Goal: Transaction & Acquisition: Purchase product/service

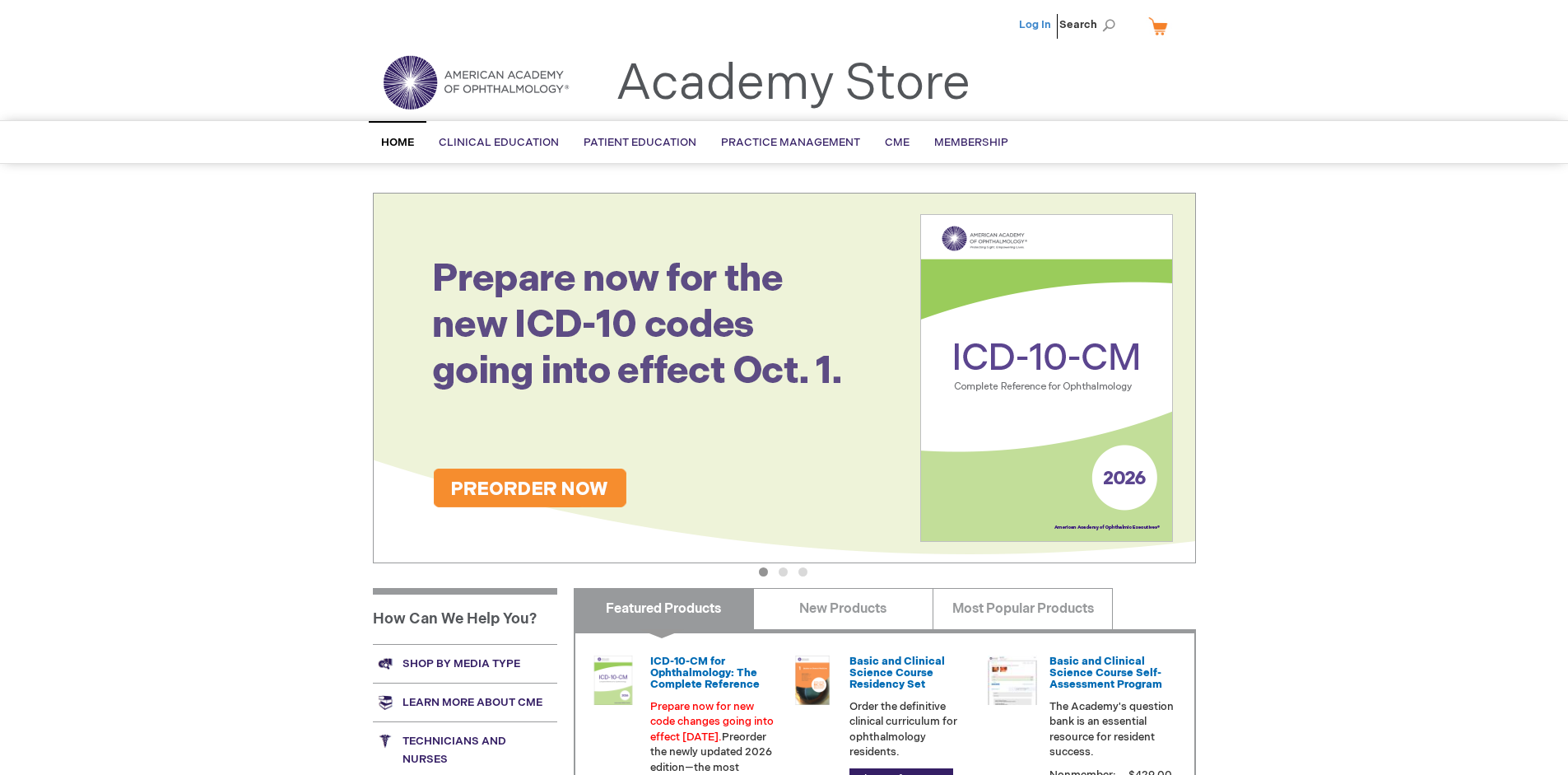
click at [1036, 25] on link "Log In" at bounding box center [1035, 25] width 32 height 13
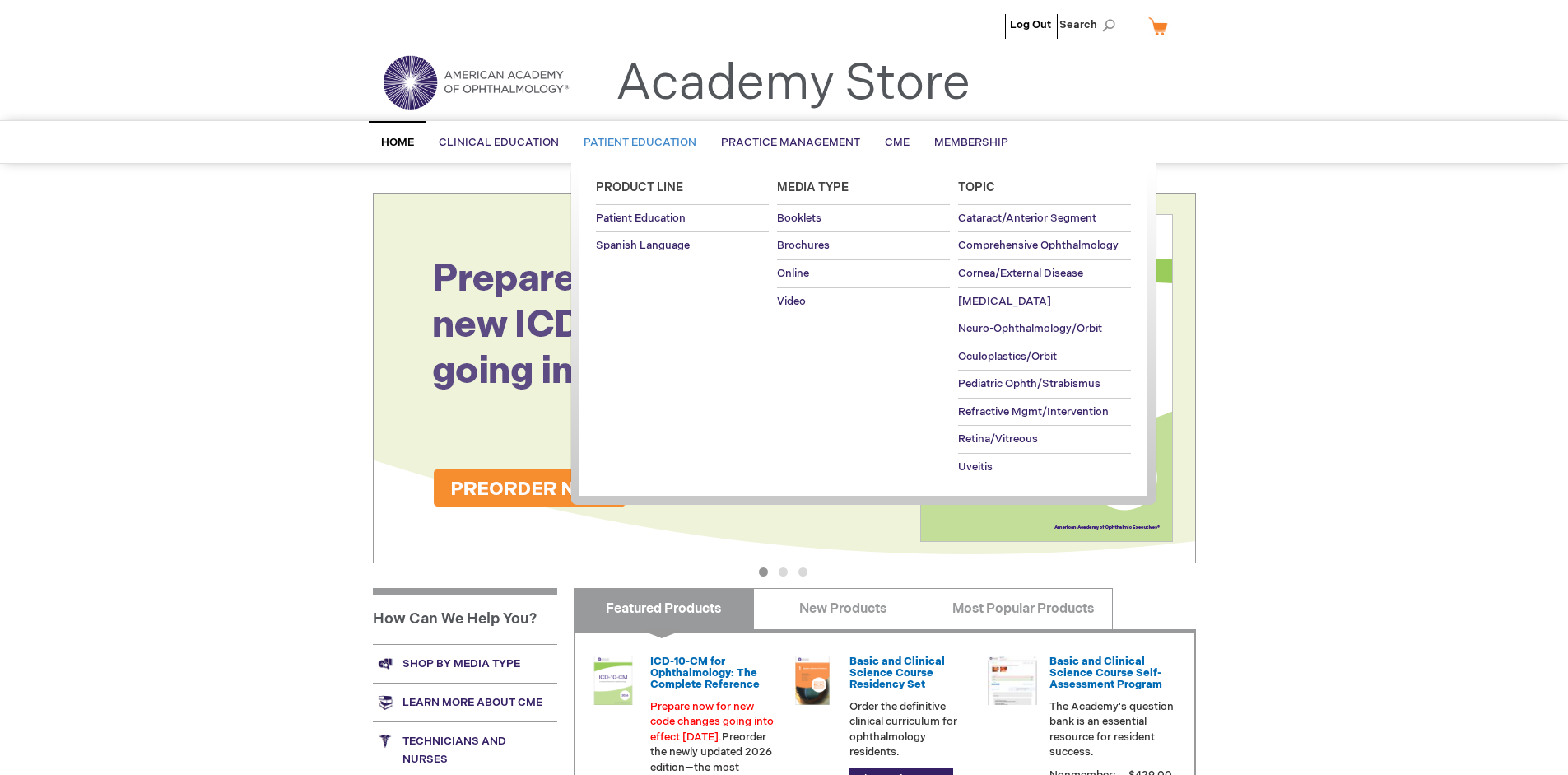
click at [635, 142] on span "Patient Education" at bounding box center [640, 142] width 113 height 13
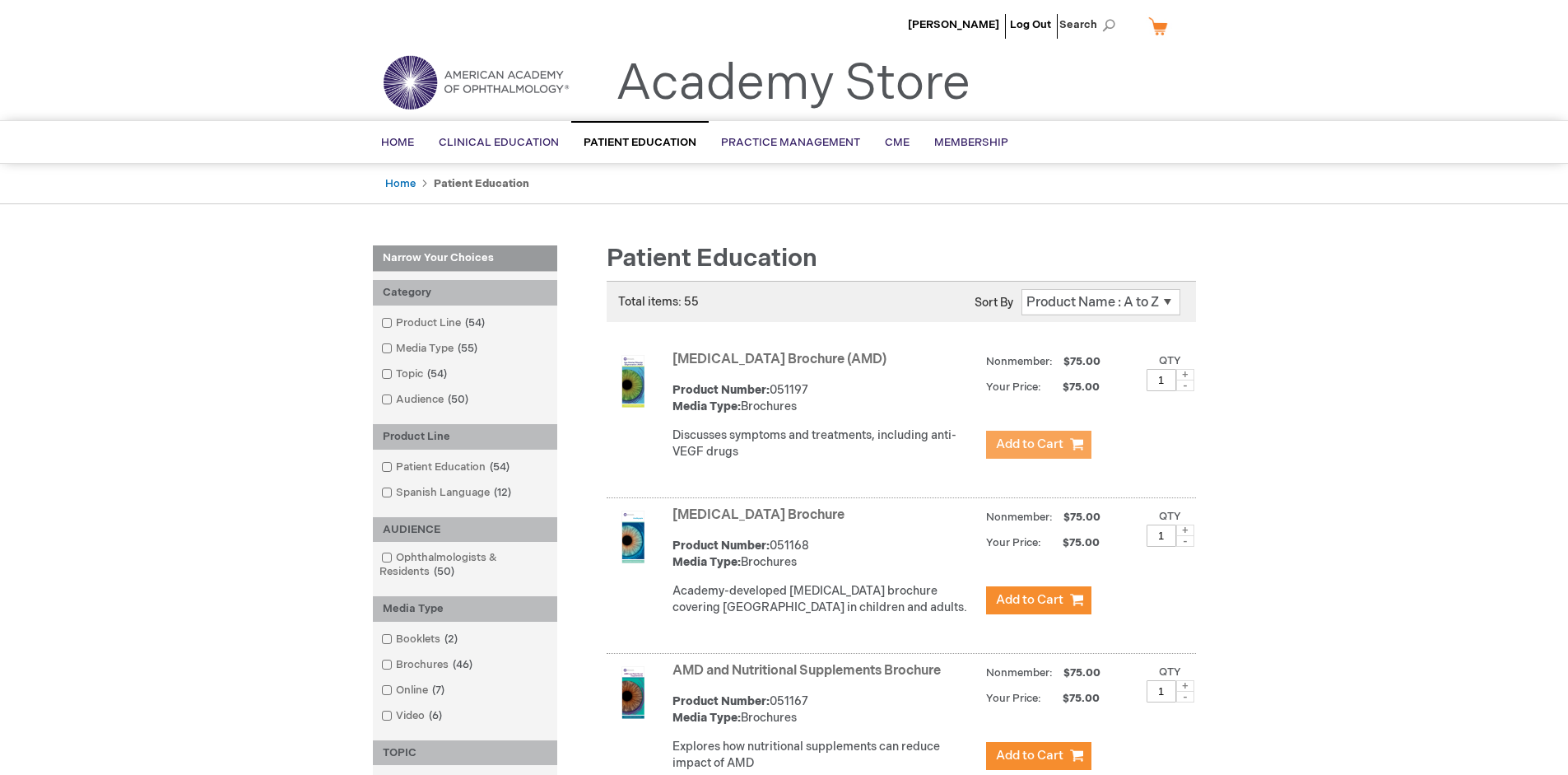
click at [1038, 445] on span "Add to Cart" at bounding box center [1030, 444] width 68 height 16
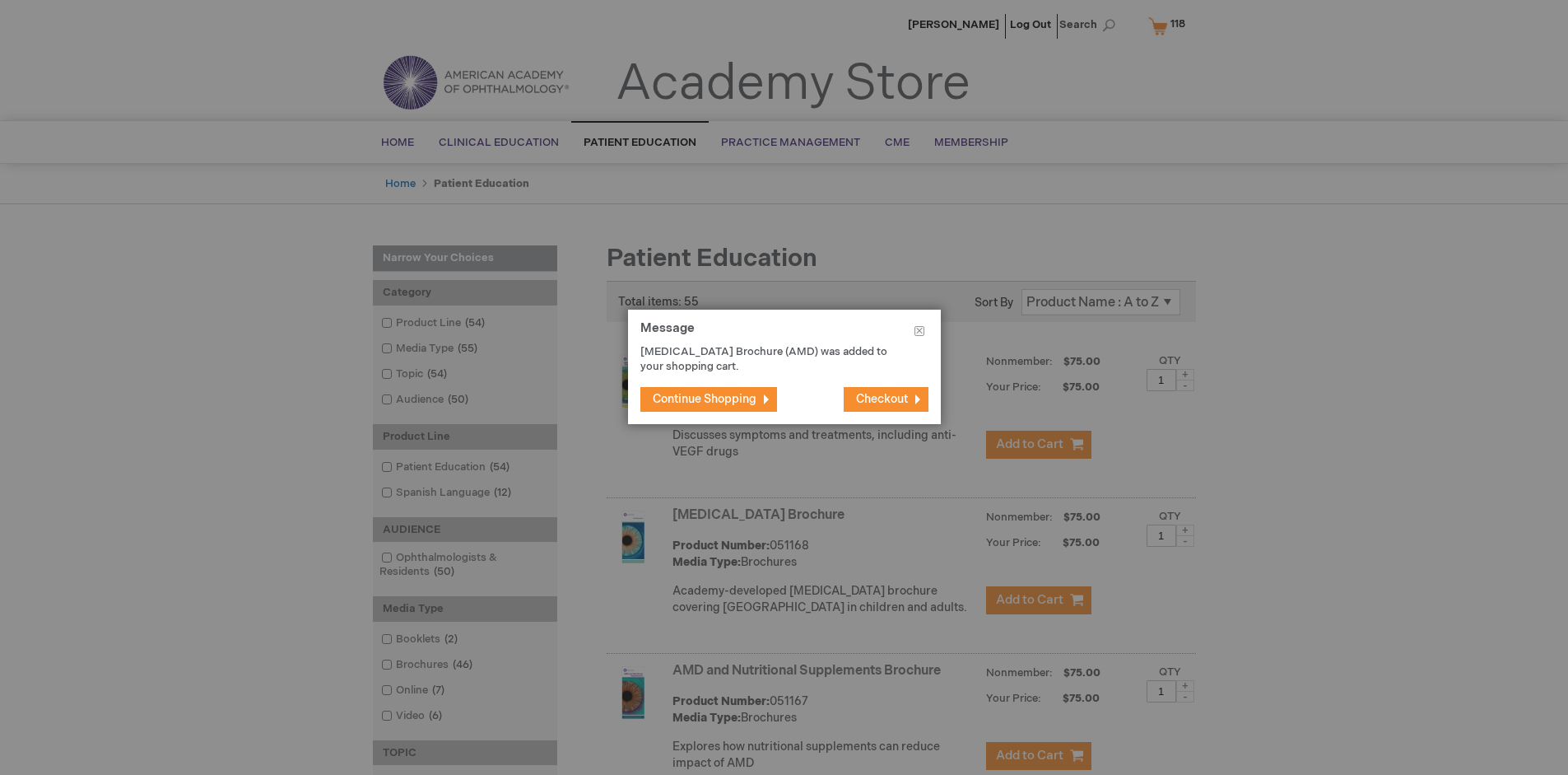
click at [710, 398] on span "Continue Shopping" at bounding box center [704, 398] width 104 height 14
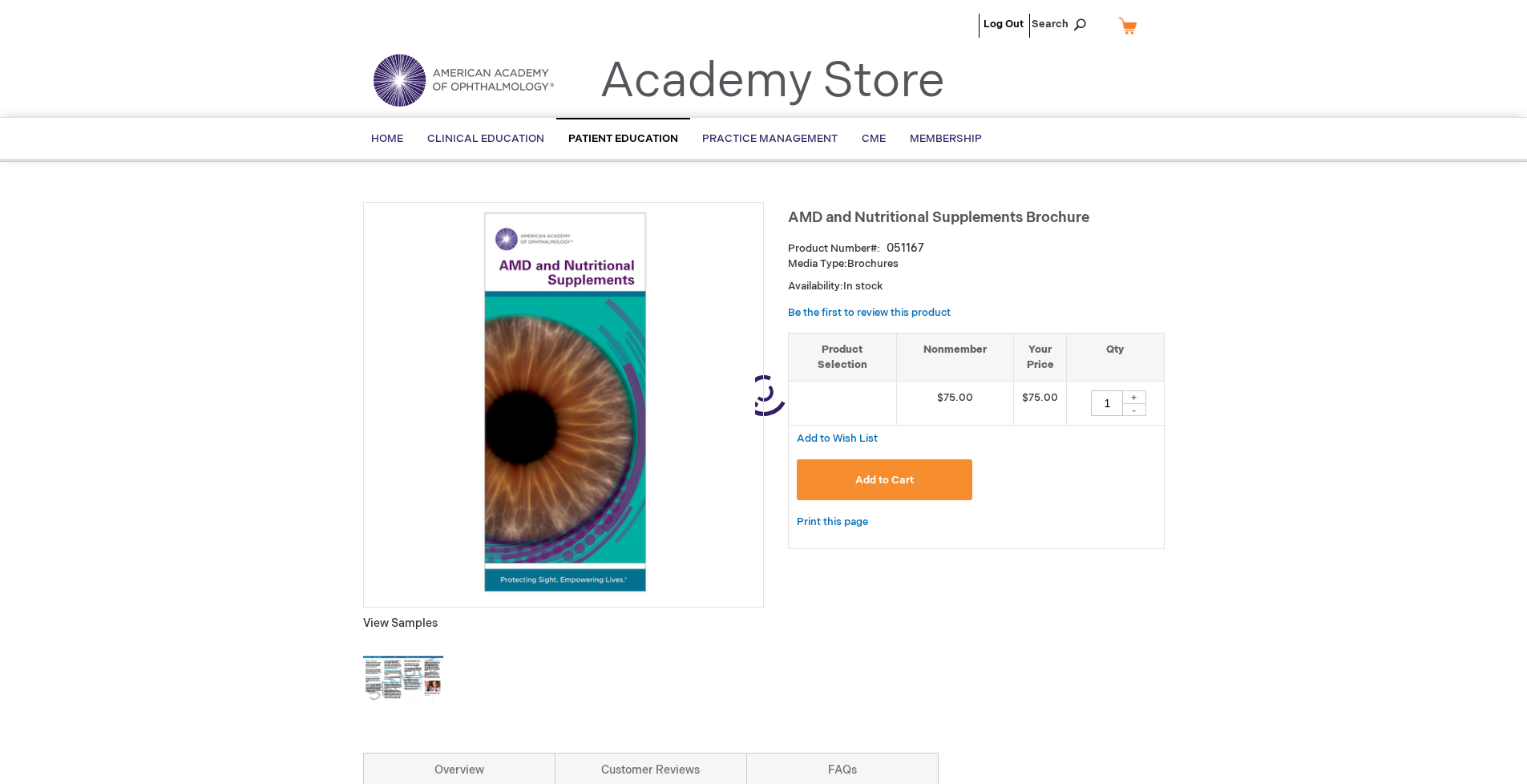
click at [884, 480] on span "Add to Cart" at bounding box center [884, 480] width 59 height 13
